Goal: Transaction & Acquisition: Download file/media

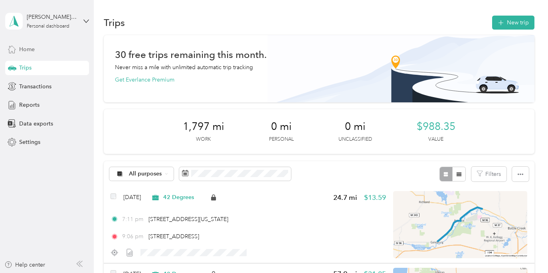
click at [32, 52] on span "Home" at bounding box center [27, 49] width 16 height 8
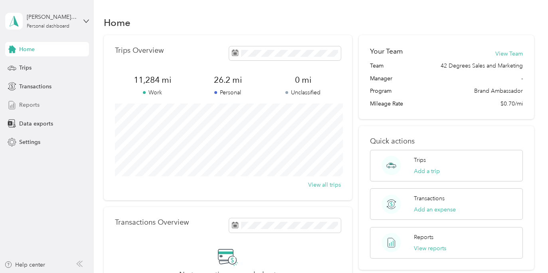
click at [47, 109] on div "Reports" at bounding box center [47, 105] width 84 height 14
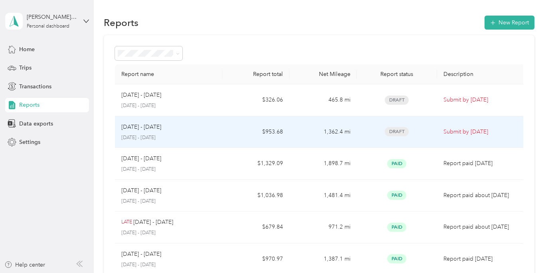
click at [367, 127] on div "Draft" at bounding box center [397, 131] width 68 height 9
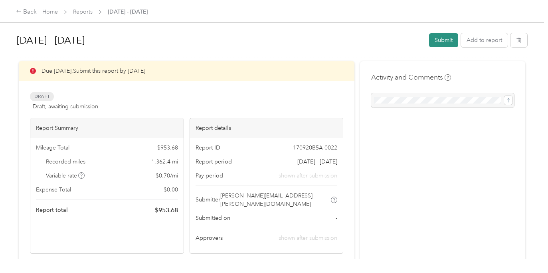
click at [447, 39] on button "Submit" at bounding box center [443, 40] width 29 height 14
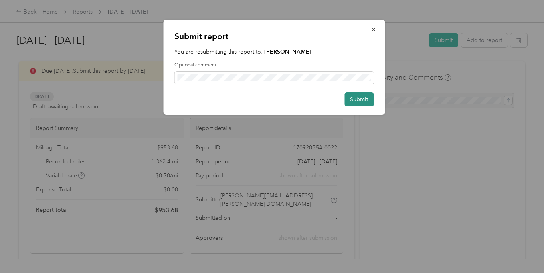
click at [362, 98] on button "Submit" at bounding box center [358, 99] width 29 height 14
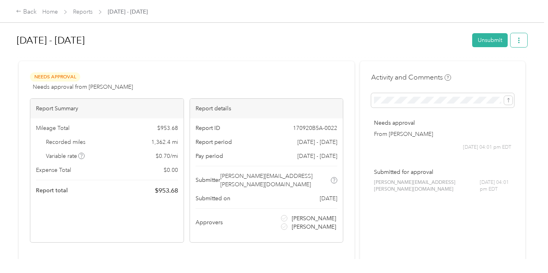
click at [522, 42] on icon "button" at bounding box center [519, 41] width 6 height 6
click at [506, 69] on span "Download" at bounding box center [500, 69] width 26 height 8
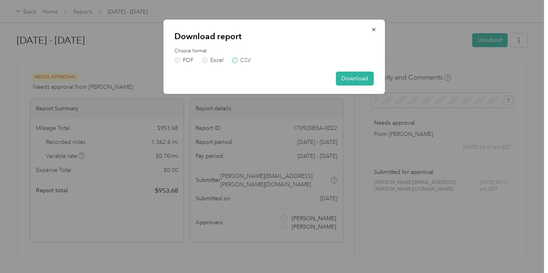
click at [236, 60] on label "CSV" at bounding box center [241, 60] width 19 height 6
click at [350, 79] on button "Download" at bounding box center [355, 78] width 38 height 14
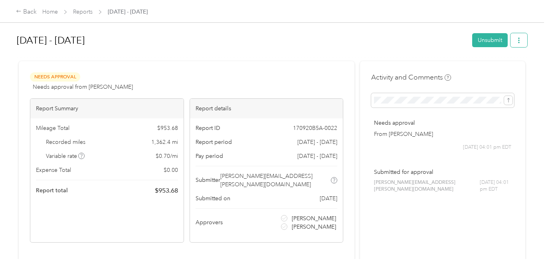
click at [522, 42] on icon "button" at bounding box center [519, 41] width 6 height 6
click at [516, 71] on div "Download" at bounding box center [501, 69] width 47 height 8
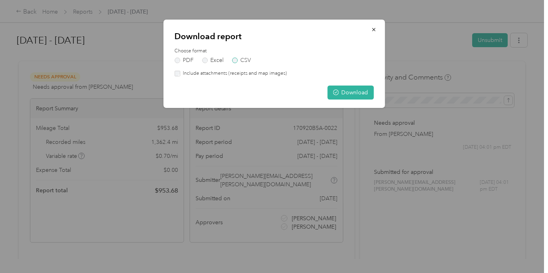
click at [234, 60] on label "CSV" at bounding box center [241, 60] width 19 height 6
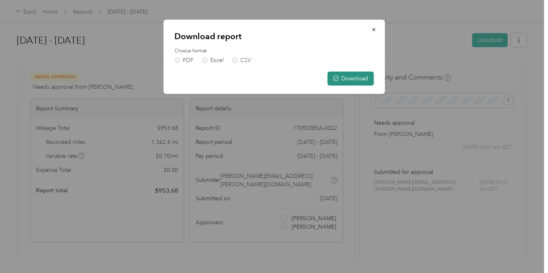
click at [347, 77] on button "Download" at bounding box center [350, 78] width 46 height 14
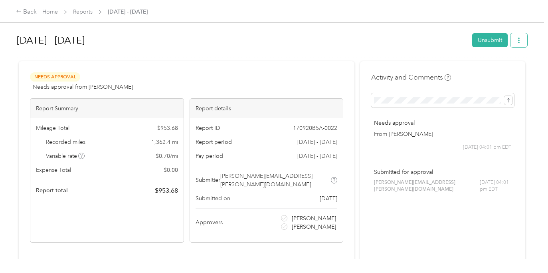
click at [527, 43] on button "button" at bounding box center [518, 40] width 17 height 14
click at [508, 71] on span "Download" at bounding box center [500, 69] width 26 height 8
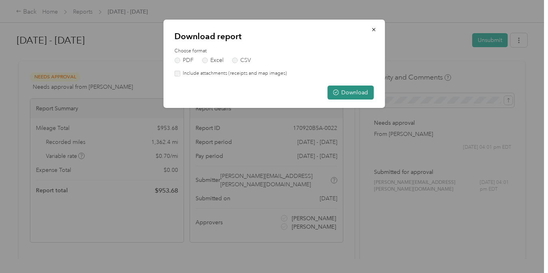
click at [364, 95] on button "Download" at bounding box center [350, 92] width 46 height 14
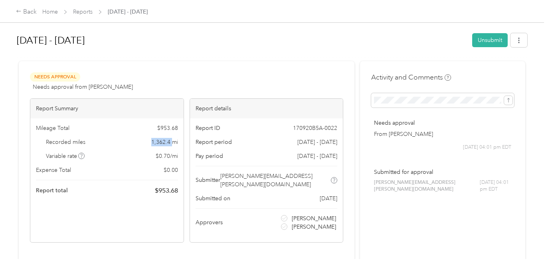
drag, startPoint x: 173, startPoint y: 142, endPoint x: 152, endPoint y: 143, distance: 20.8
click at [152, 143] on span "1,362.4 mi" at bounding box center [164, 142] width 27 height 8
copy span "1,362.4"
